Goal: Information Seeking & Learning: Check status

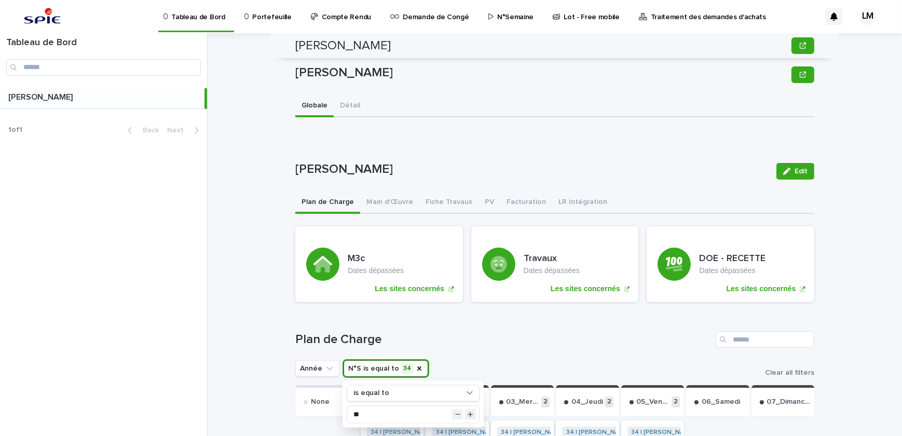
scroll to position [377, 0]
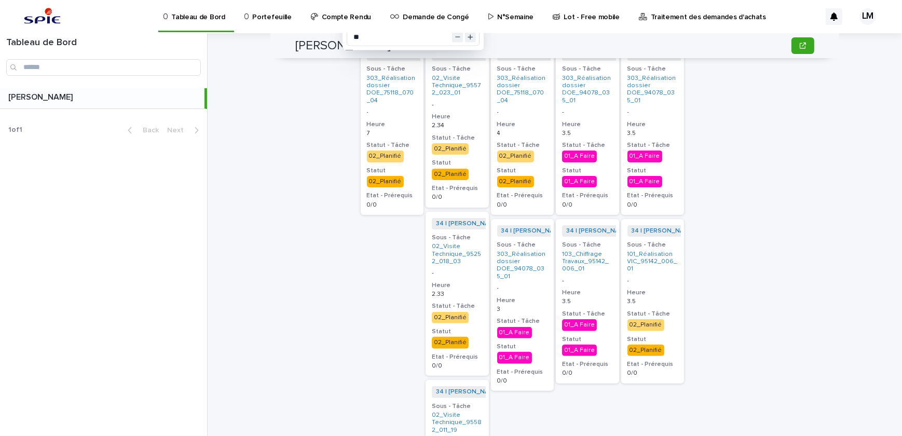
click at [274, 16] on p "Portefeuille" at bounding box center [271, 11] width 39 height 22
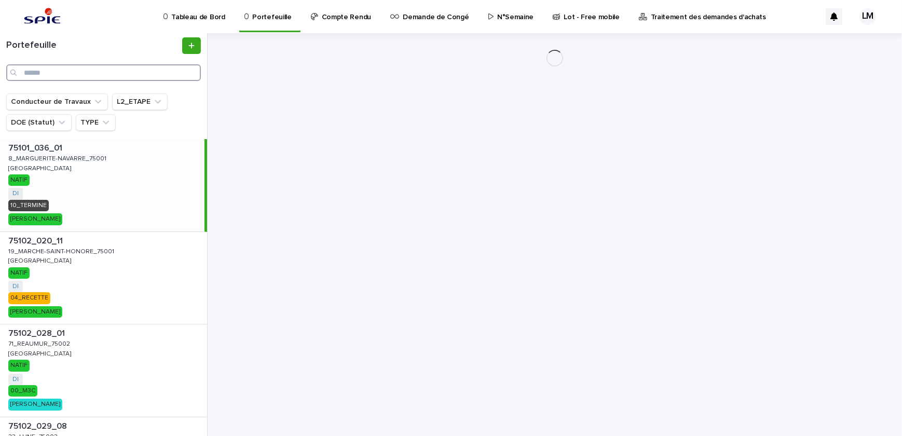
click at [74, 77] on input "Search" at bounding box center [103, 72] width 195 height 17
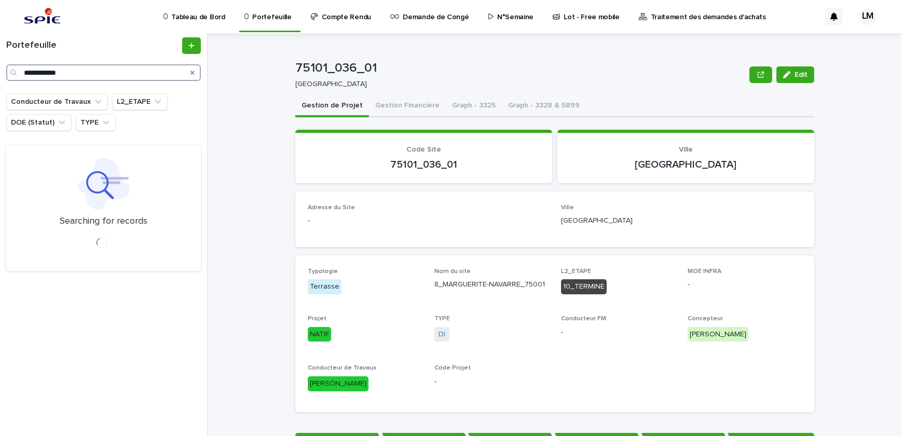
type input "**********"
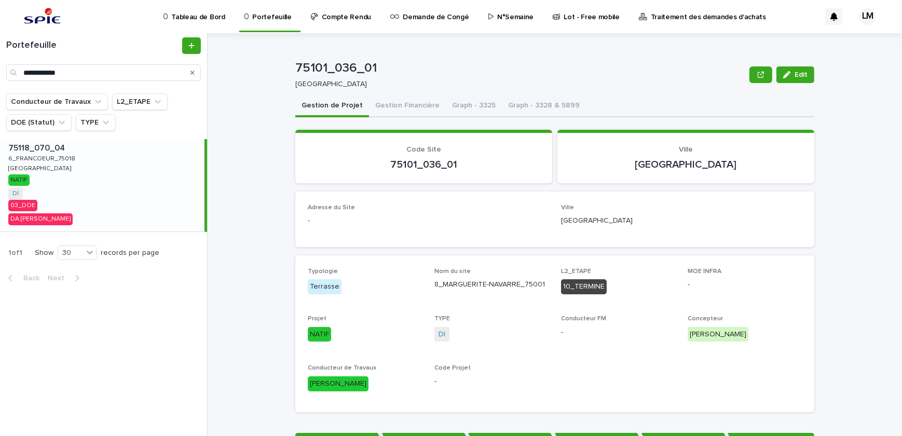
drag, startPoint x: 102, startPoint y: 163, endPoint x: 169, endPoint y: 180, distance: 69.1
click at [102, 163] on div "75118_070_04 75118_070_04 6_FRANCOEUR_75018 6_FRANCOEUR_75018 [GEOGRAPHIC_DATA]…" at bounding box center [102, 185] width 204 height 92
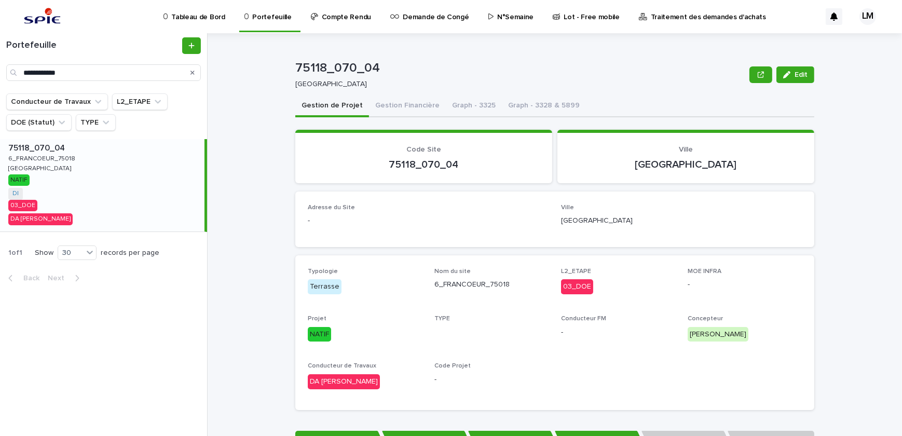
click at [48, 156] on p "6_FRANCOEUR_75018" at bounding box center [42, 157] width 69 height 9
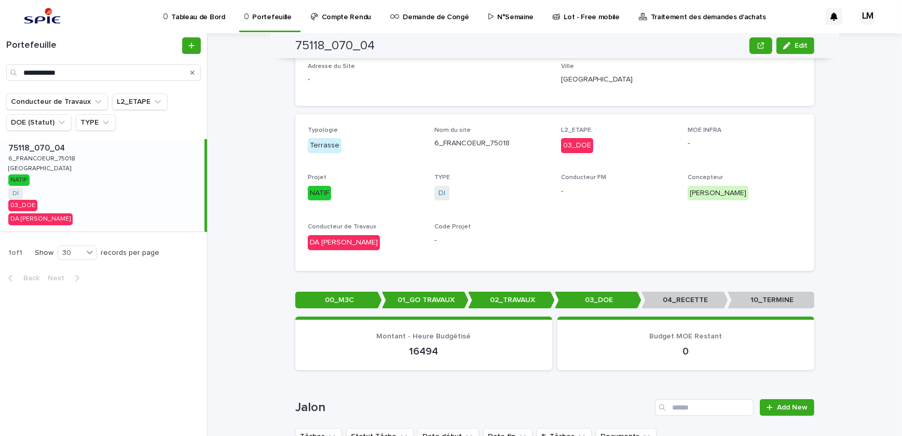
scroll to position [47, 0]
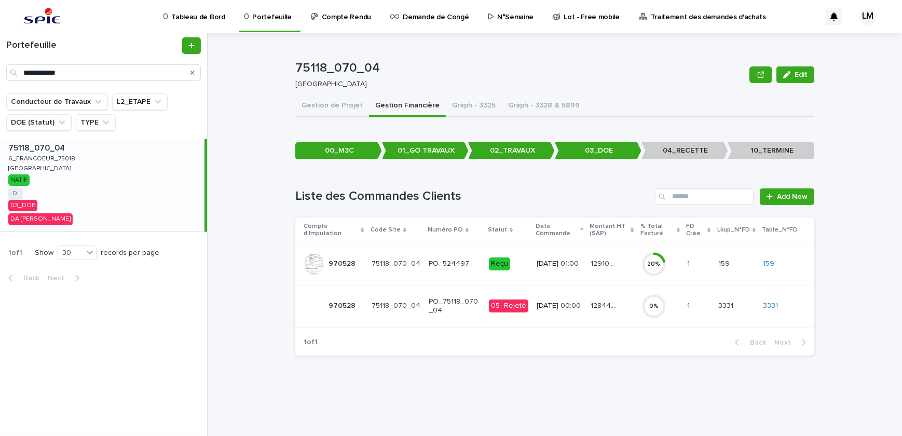
click at [599, 264] on p "129109.16" at bounding box center [605, 262] width 28 height 11
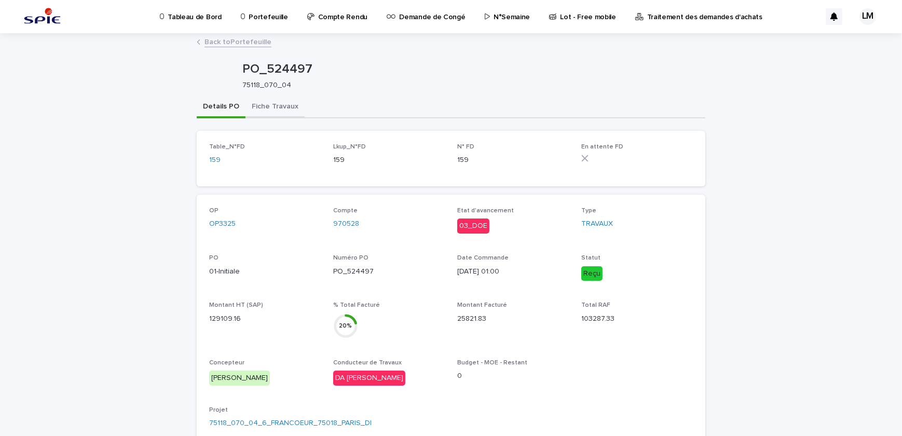
click at [272, 103] on button "Fiche Travaux" at bounding box center [274, 108] width 59 height 22
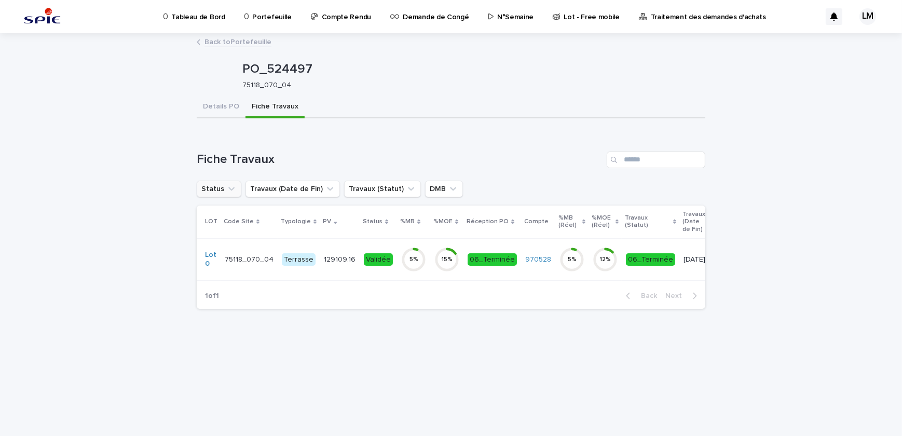
click at [215, 187] on button "Status" at bounding box center [219, 189] width 45 height 17
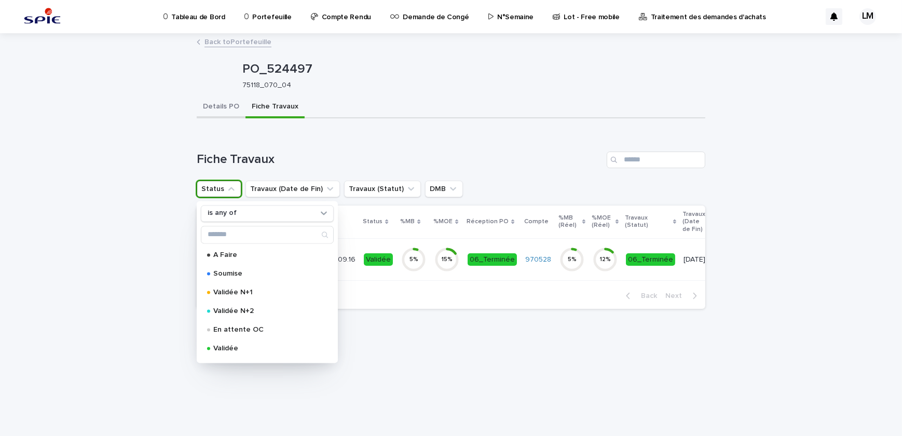
click at [217, 114] on button "Details PO" at bounding box center [221, 108] width 49 height 22
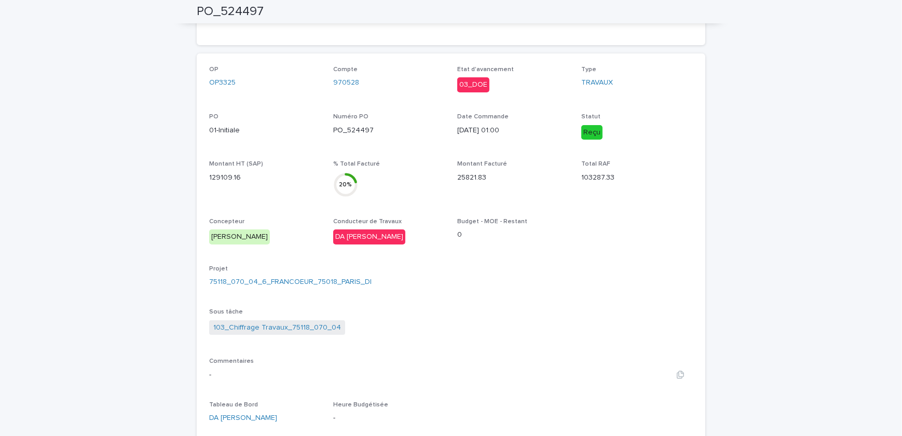
scroll to position [283, 0]
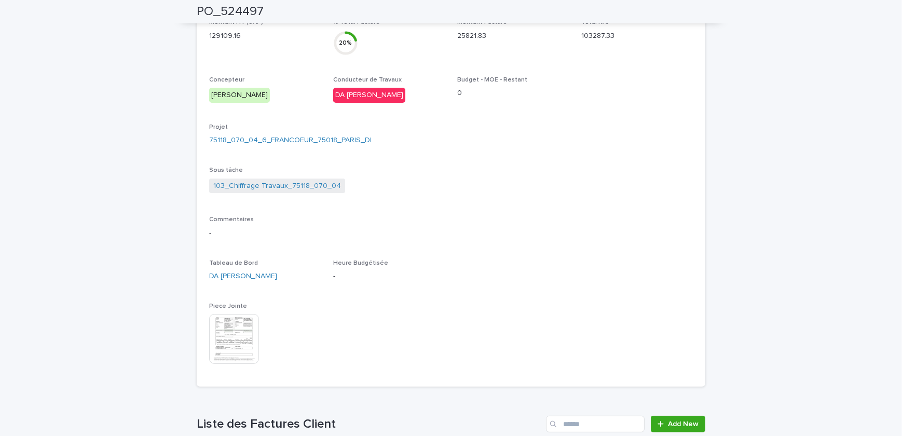
click at [216, 332] on img at bounding box center [234, 339] width 50 height 50
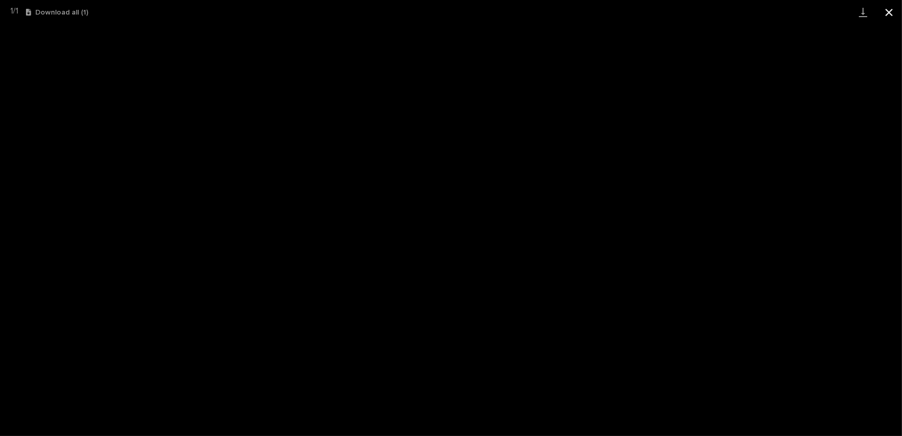
click at [884, 4] on button "Close gallery" at bounding box center [889, 12] width 26 height 24
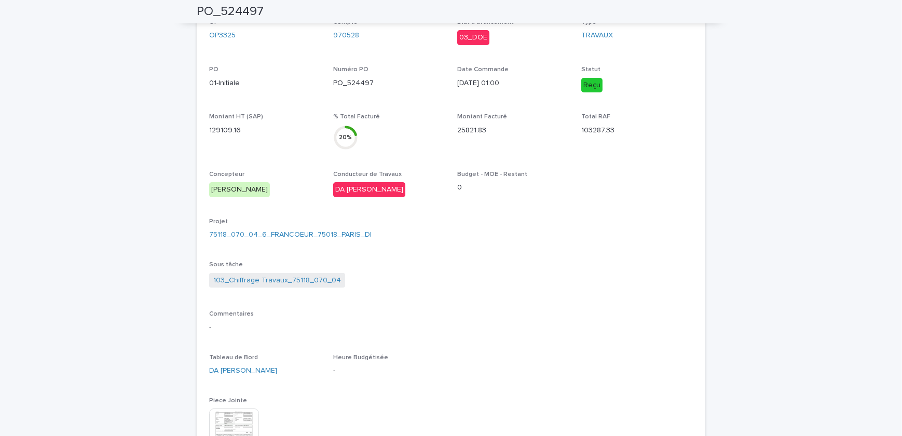
scroll to position [0, 0]
